Goal: Task Accomplishment & Management: Manage account settings

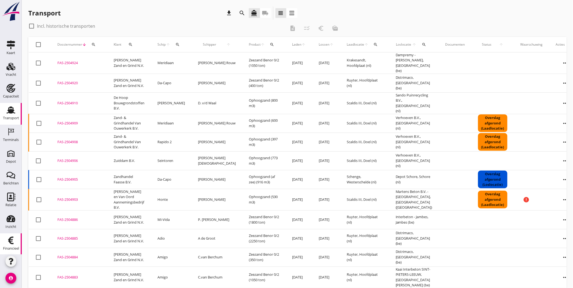
click at [13, 244] on div "Financieel" at bounding box center [10, 240] width 13 height 9
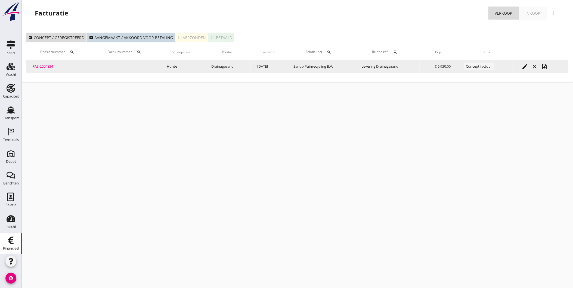
click at [50, 65] on link "FAS-2504834" at bounding box center [43, 66] width 20 height 5
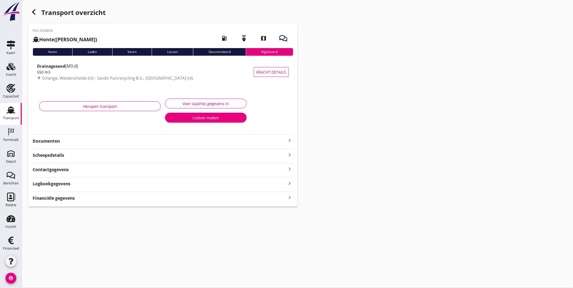
click at [129, 138] on div "Documenten keyboard_arrow_right" at bounding box center [163, 140] width 261 height 7
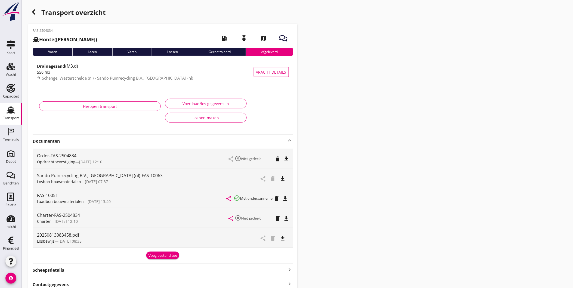
click at [282, 238] on icon "file_download" at bounding box center [283, 238] width 7 height 7
click at [111, 107] on div "Heropen transport" at bounding box center [100, 107] width 112 height 6
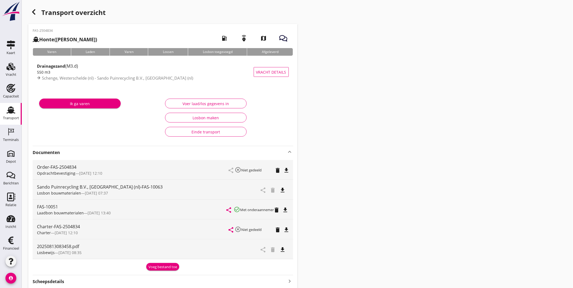
click at [322, 40] on div "Transport overzicht FAS-2504834 Honte ([PERSON_NAME]) local_gas_station emergen…" at bounding box center [297, 170] width 551 height 340
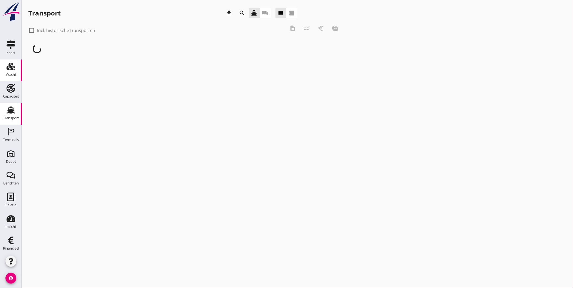
click at [7, 69] on use at bounding box center [11, 67] width 9 height 8
